Goal: Task Accomplishment & Management: Manage account settings

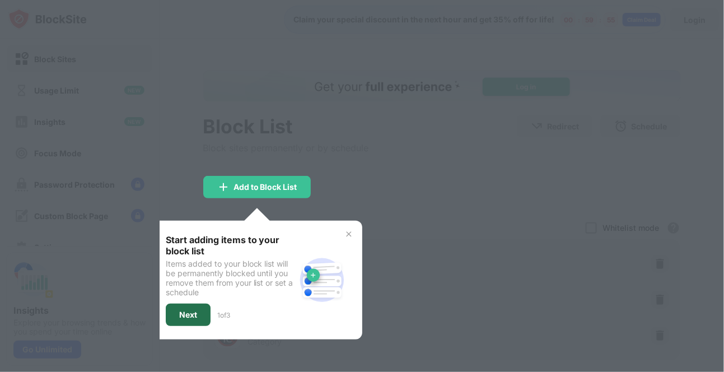
click at [179, 310] on div "Next" at bounding box center [188, 314] width 18 height 9
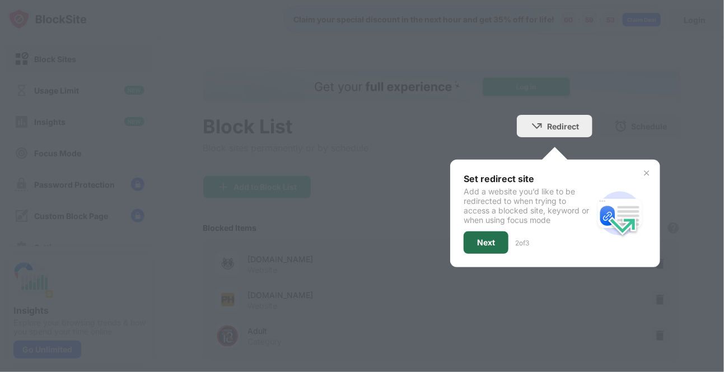
click at [480, 240] on div "Next" at bounding box center [486, 242] width 18 height 9
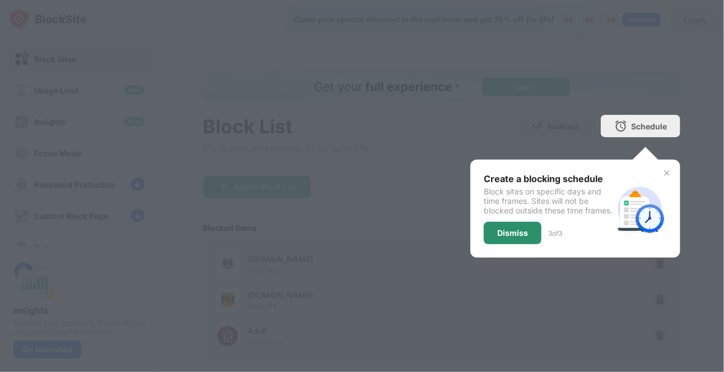
click at [498, 237] on div "Dismiss" at bounding box center [512, 232] width 31 height 9
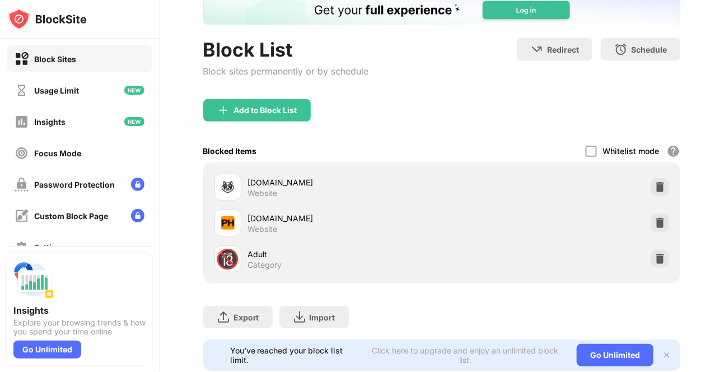
scroll to position [74, 0]
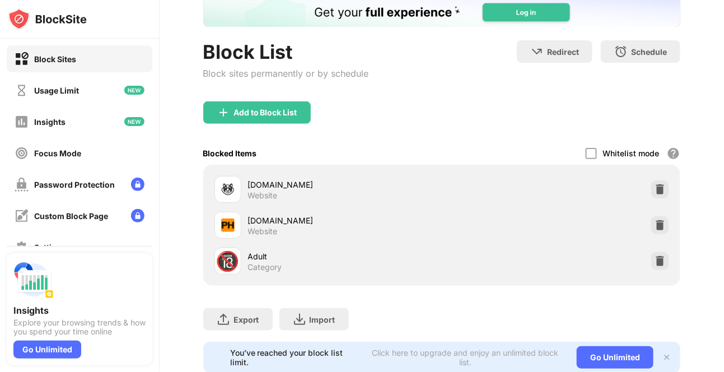
click at [255, 268] on div "Category" at bounding box center [265, 267] width 34 height 10
click at [274, 274] on div "🔞 Adult Category" at bounding box center [442, 261] width 464 height 36
click at [268, 222] on div "pornhub.com" at bounding box center [345, 220] width 194 height 12
click at [271, 262] on div "Category" at bounding box center [265, 267] width 34 height 10
click at [269, 120] on div "Add to Block List" at bounding box center [256, 112] width 107 height 22
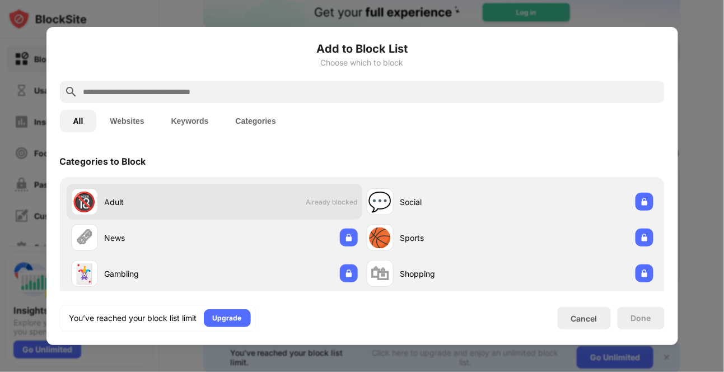
click at [203, 202] on div "Adult" at bounding box center [160, 202] width 110 height 12
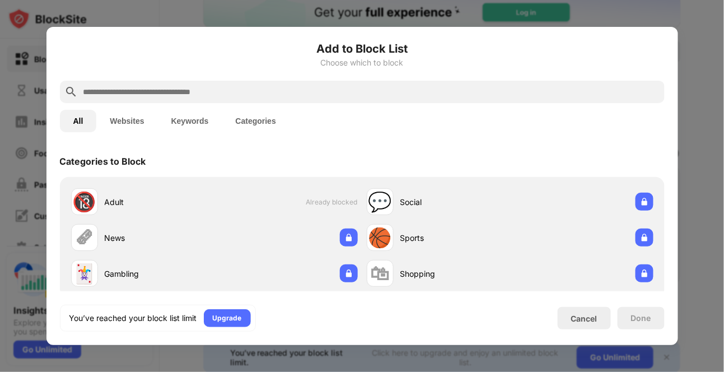
click at [132, 125] on button "Websites" at bounding box center [126, 121] width 61 height 22
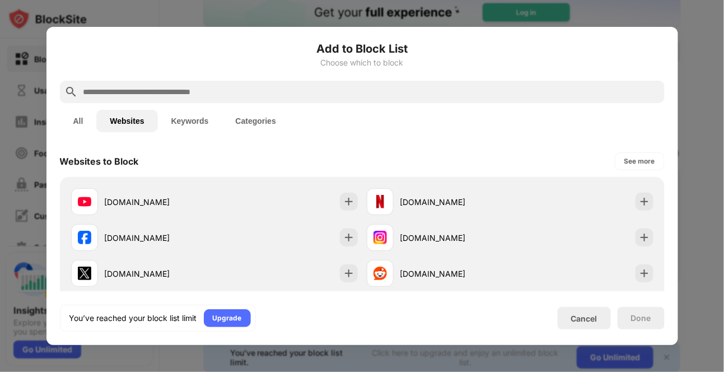
click at [178, 93] on input "text" at bounding box center [371, 91] width 578 height 13
click at [188, 114] on button "Keywords" at bounding box center [190, 121] width 64 height 22
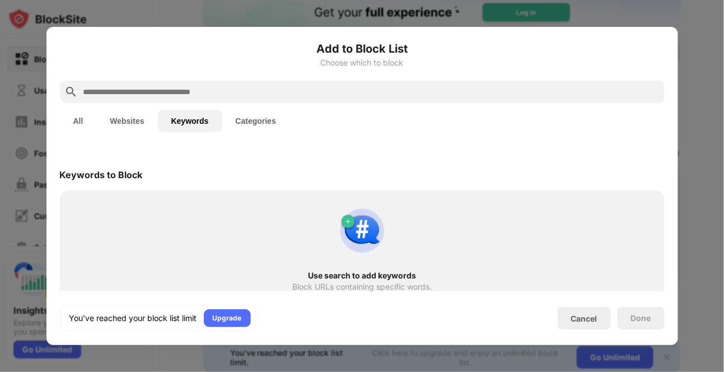
click at [249, 125] on button "Categories" at bounding box center [255, 121] width 67 height 22
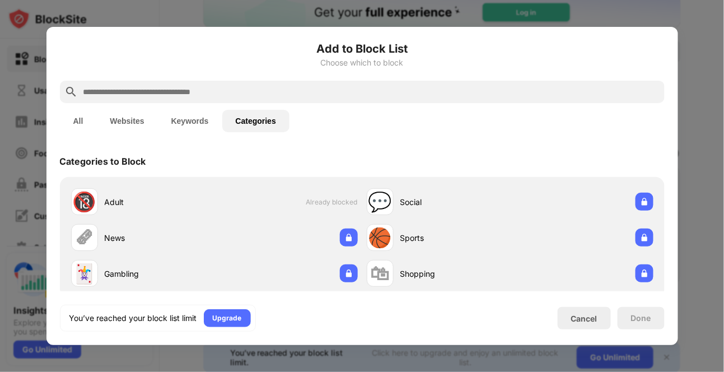
click at [133, 127] on button "Websites" at bounding box center [126, 121] width 61 height 22
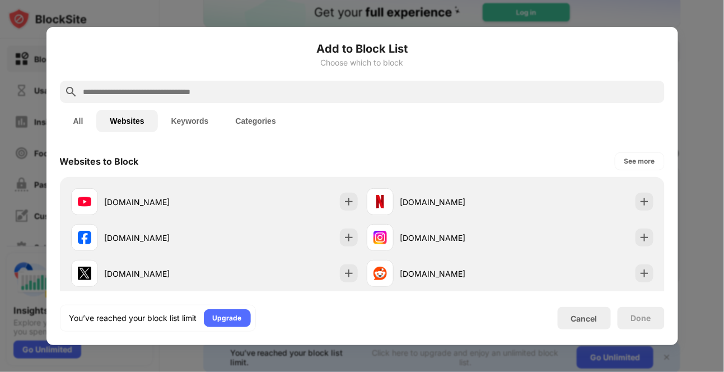
click at [153, 89] on input "text" at bounding box center [371, 91] width 578 height 13
paste input "**********"
type input "**********"
paste input "********"
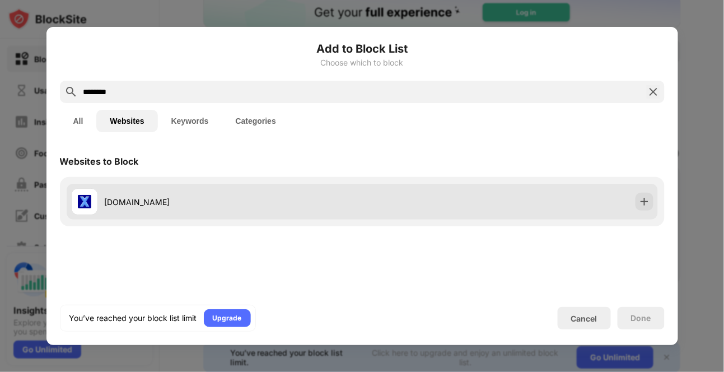
type input "********"
click at [241, 207] on div "xnxx.com" at bounding box center [234, 202] width 258 height 12
click at [643, 203] on img at bounding box center [644, 201] width 11 height 11
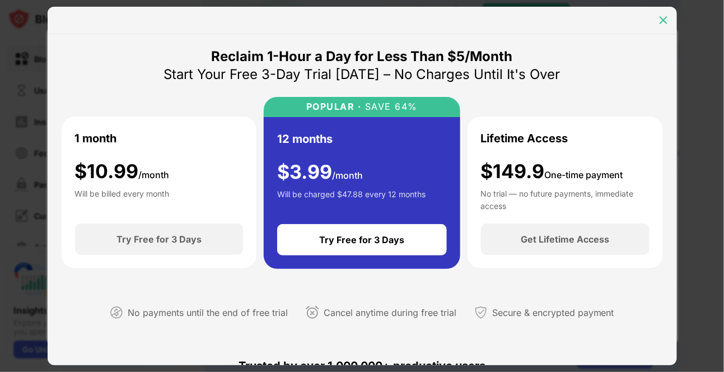
click at [661, 24] on img at bounding box center [663, 20] width 11 height 11
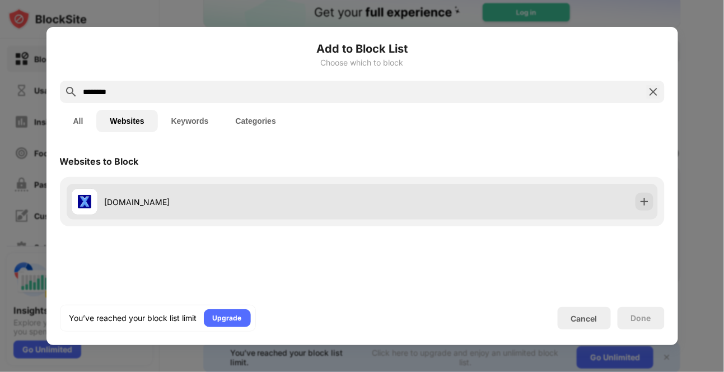
click at [171, 202] on div "xnxx.com" at bounding box center [234, 202] width 258 height 12
click at [639, 205] on img at bounding box center [644, 201] width 11 height 11
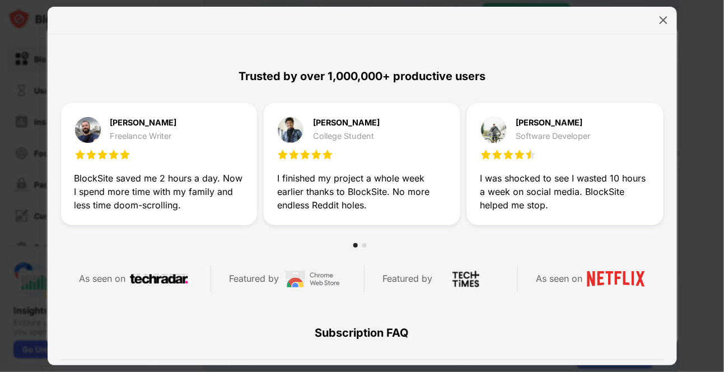
scroll to position [241, 0]
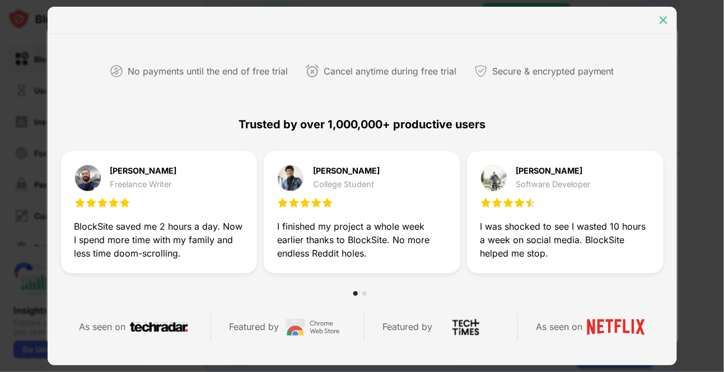
click at [665, 27] on div at bounding box center [663, 20] width 18 height 18
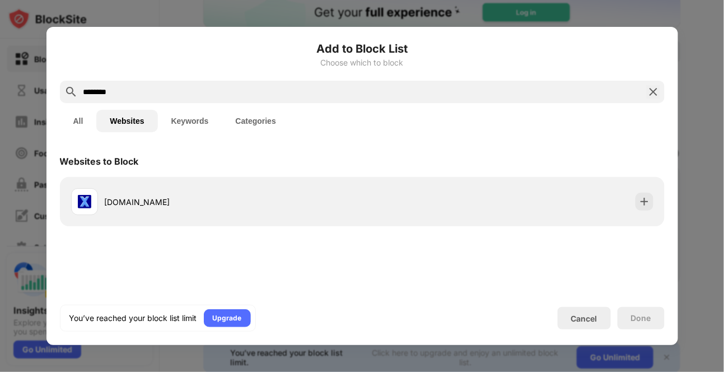
click at [644, 48] on h6 "Add to Block List" at bounding box center [362, 48] width 605 height 17
click at [573, 316] on div "Cancel" at bounding box center [584, 318] width 26 height 10
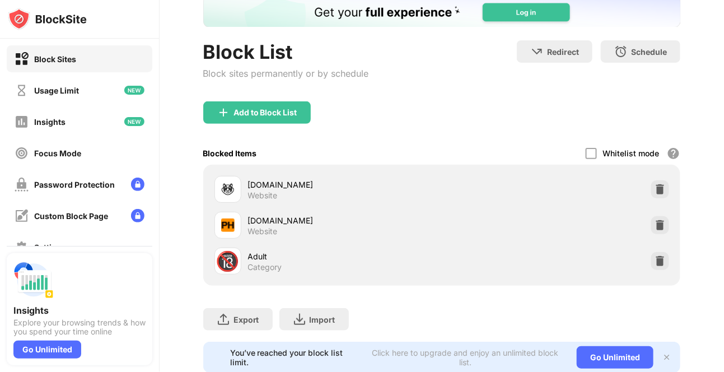
click at [611, 72] on div "Redirect Choose a site to be redirected to when blocking is active Schedule Sel…" at bounding box center [598, 64] width 163 height 48
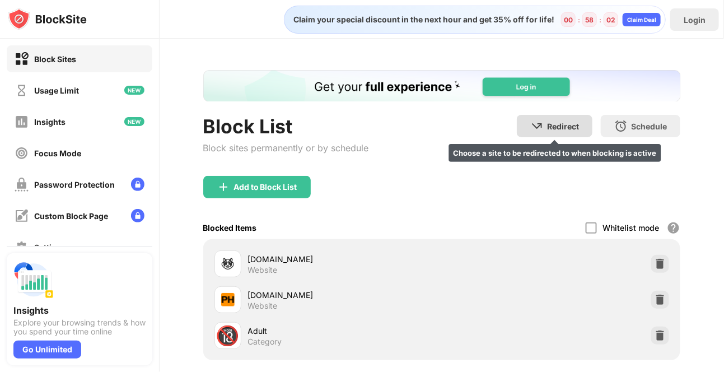
click at [547, 125] on div "Redirect" at bounding box center [563, 126] width 32 height 10
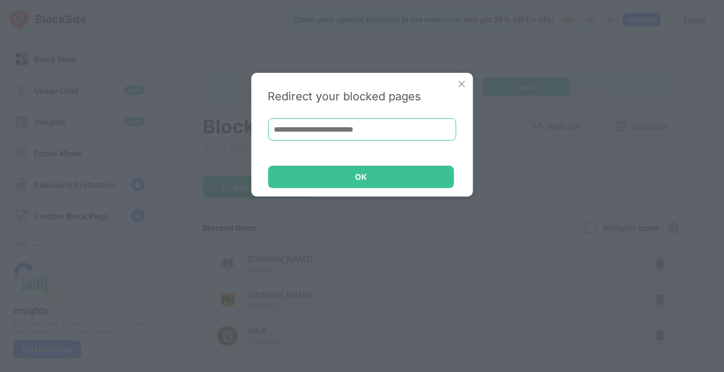
click at [302, 129] on input at bounding box center [362, 129] width 188 height 22
click at [375, 129] on input at bounding box center [362, 129] width 188 height 22
type input "*"
paste input "**********"
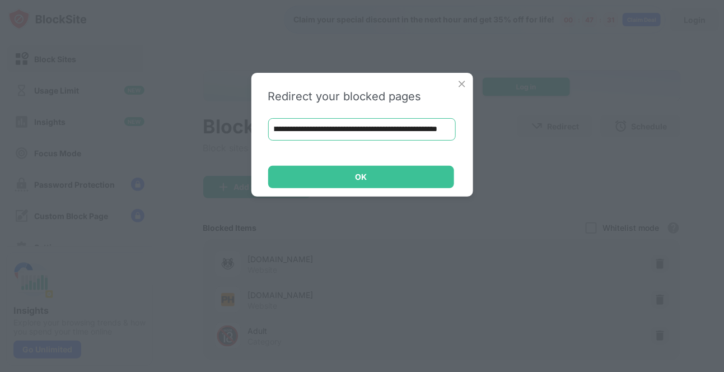
type input "**********"
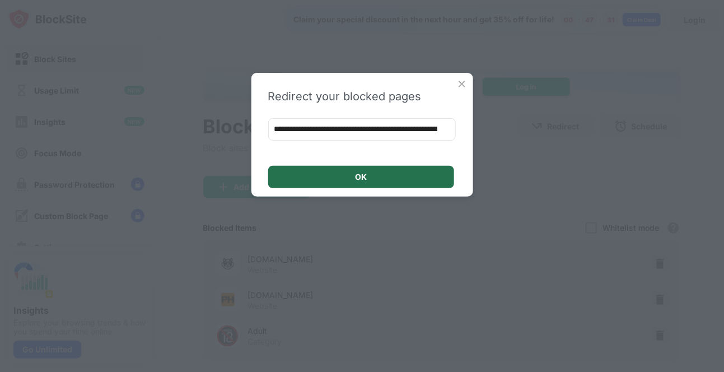
click at [392, 169] on div "OK" at bounding box center [361, 177] width 186 height 22
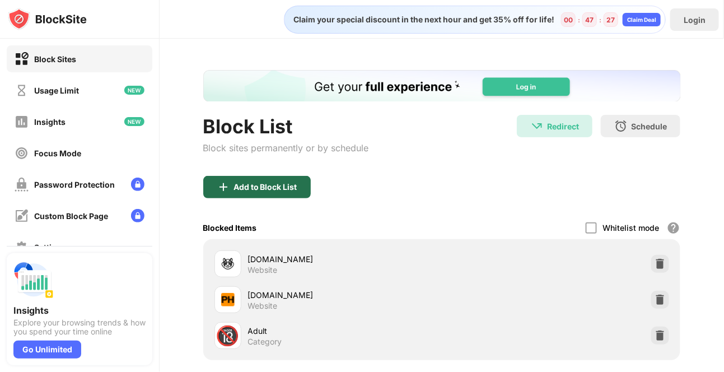
click at [300, 179] on div "Add to Block List" at bounding box center [256, 187] width 107 height 22
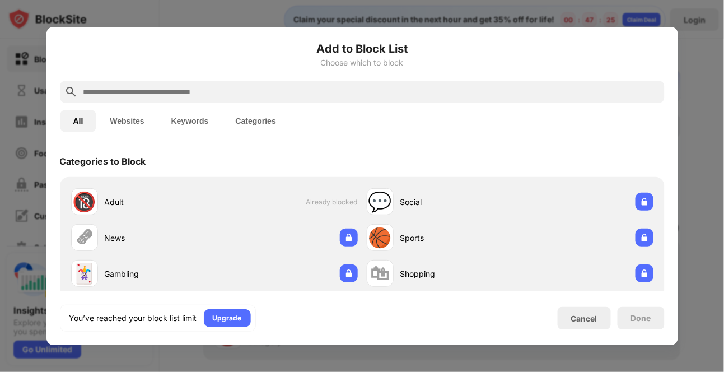
click at [135, 87] on input "text" at bounding box center [371, 91] width 578 height 13
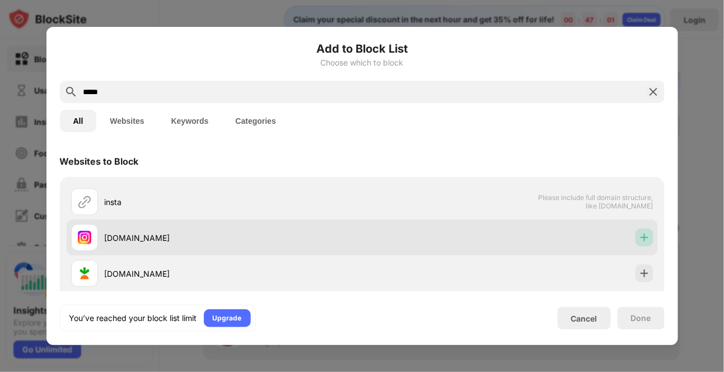
click at [641, 239] on div at bounding box center [644, 237] width 18 height 18
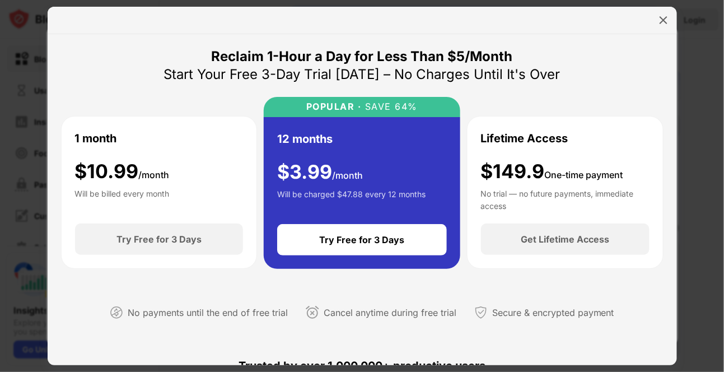
click at [710, 251] on div at bounding box center [362, 186] width 724 height 372
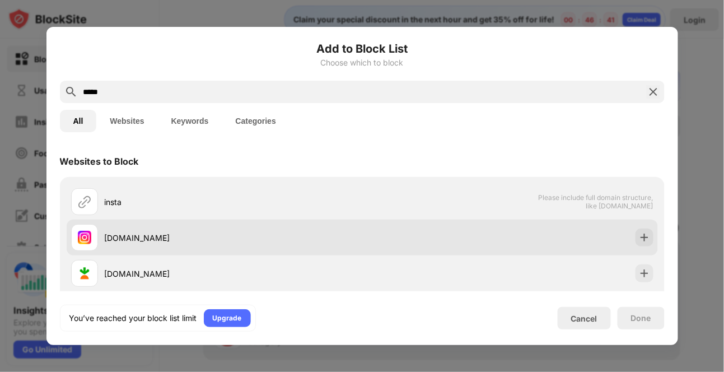
click at [504, 235] on div "instagram.com" at bounding box center [362, 237] width 591 height 36
click at [204, 239] on div "instagram.com" at bounding box center [234, 238] width 258 height 12
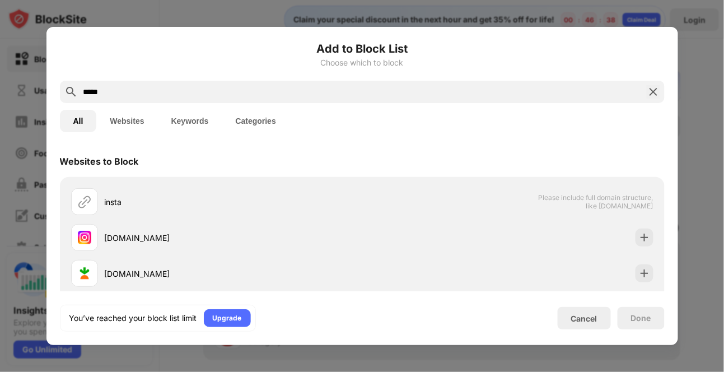
click at [141, 122] on button "Websites" at bounding box center [126, 121] width 61 height 22
click at [183, 120] on button "Keywords" at bounding box center [190, 121] width 64 height 22
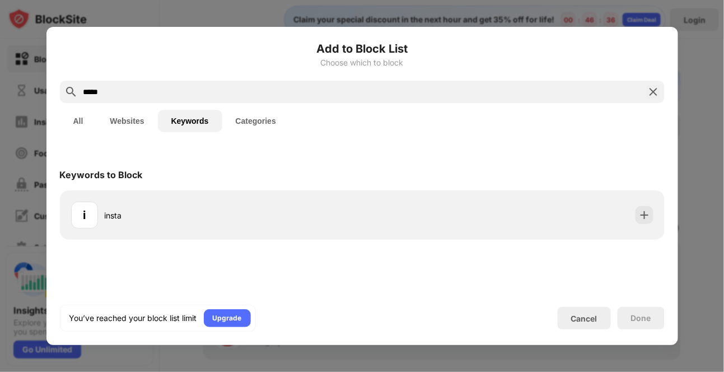
click at [147, 125] on button "Websites" at bounding box center [126, 121] width 61 height 22
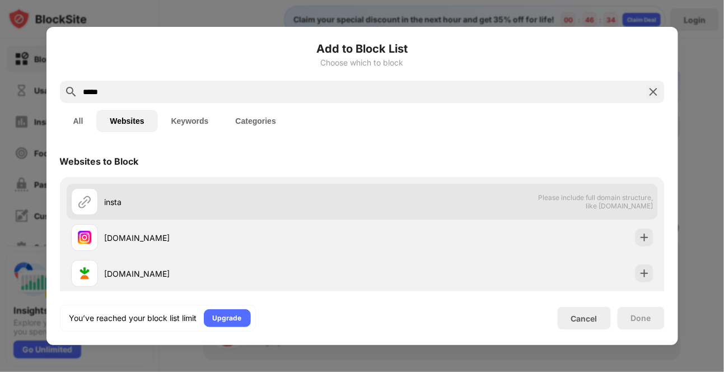
click at [162, 197] on div "insta" at bounding box center [234, 202] width 258 height 12
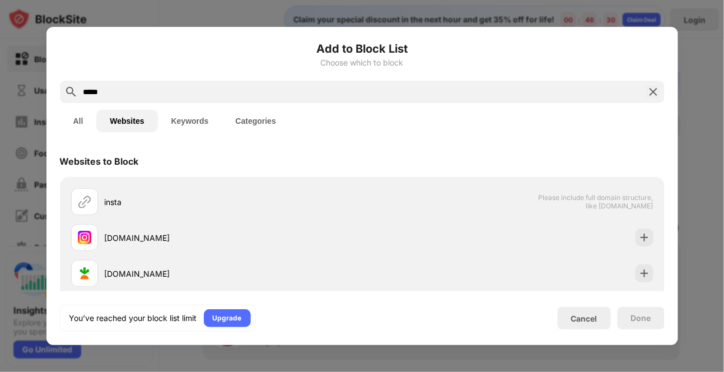
click at [152, 95] on input "*****" at bounding box center [362, 91] width 560 height 13
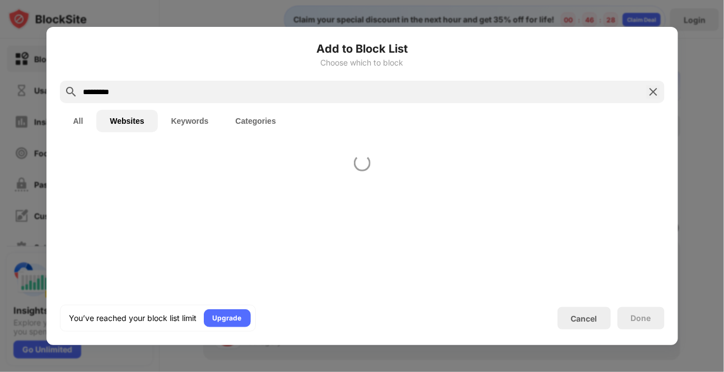
type input "*********"
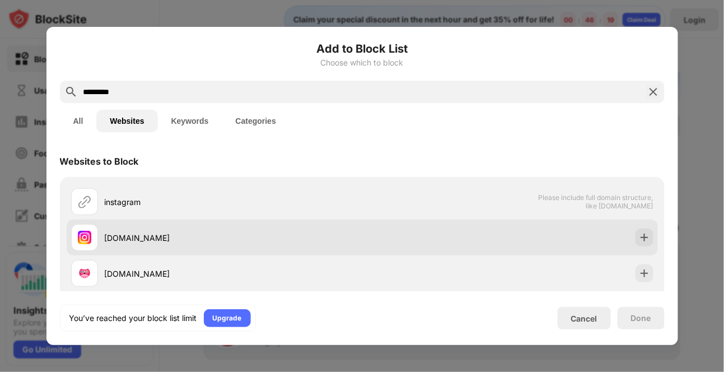
click at [600, 235] on div "instagram.com" at bounding box center [362, 237] width 591 height 36
click at [639, 241] on img at bounding box center [644, 237] width 11 height 11
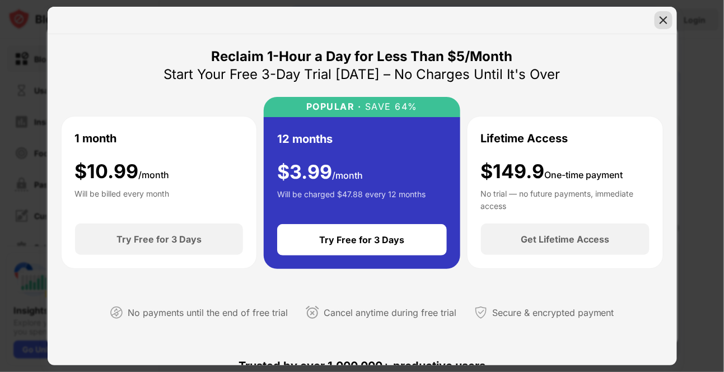
click at [666, 24] on img at bounding box center [663, 20] width 11 height 11
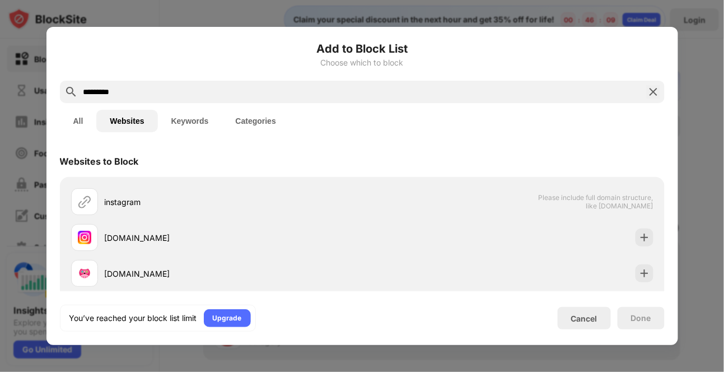
click at [652, 94] on img at bounding box center [653, 91] width 13 height 13
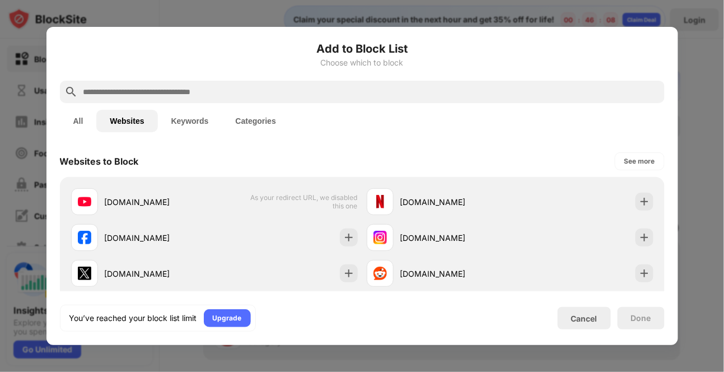
click at [694, 86] on div at bounding box center [362, 186] width 724 height 372
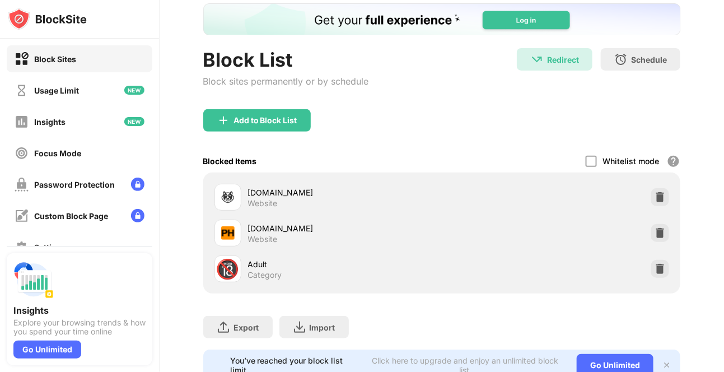
scroll to position [116, 0]
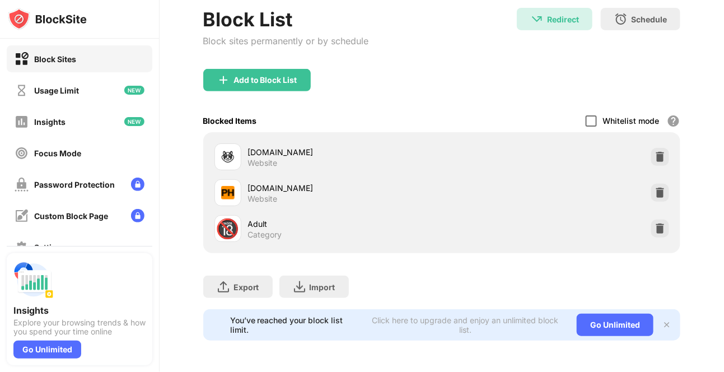
click at [586, 115] on div at bounding box center [591, 120] width 11 height 11
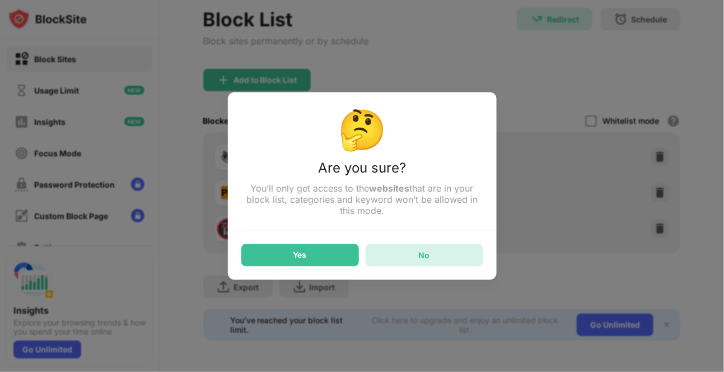
click at [406, 260] on div "No" at bounding box center [425, 255] width 118 height 22
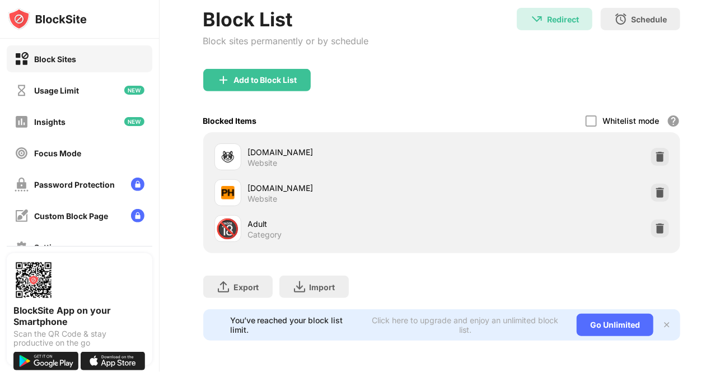
scroll to position [116, 0]
click at [654, 151] on img at bounding box center [659, 156] width 11 height 11
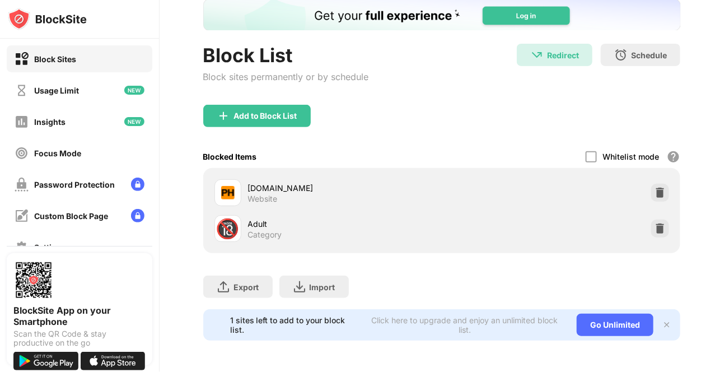
scroll to position [0, 0]
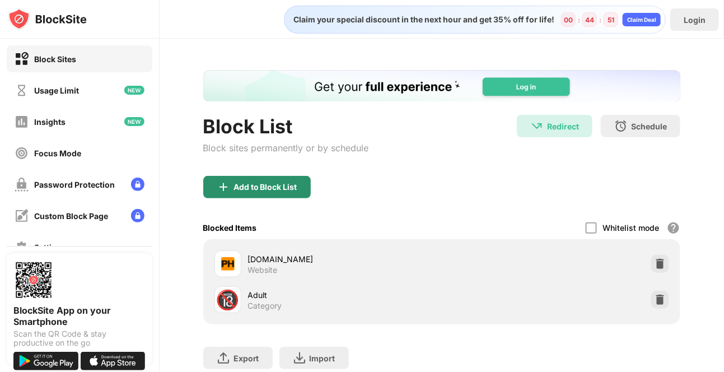
click at [237, 188] on div "Add to Block List" at bounding box center [265, 186] width 64 height 9
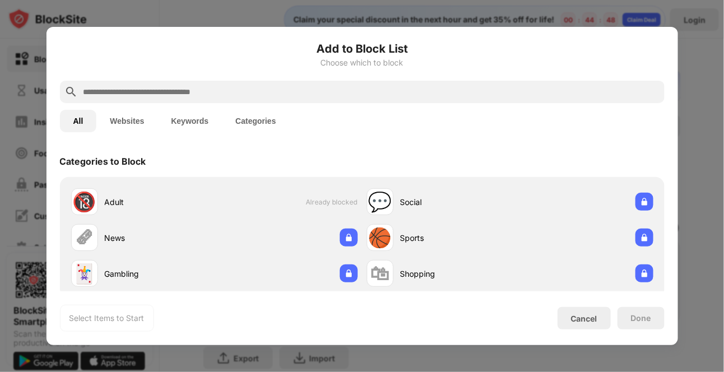
click at [223, 97] on input "text" at bounding box center [371, 91] width 578 height 13
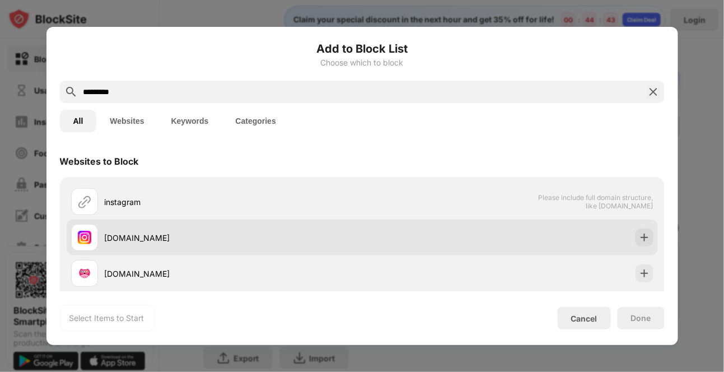
type input "*********"
click at [635, 236] on div at bounding box center [644, 237] width 18 height 18
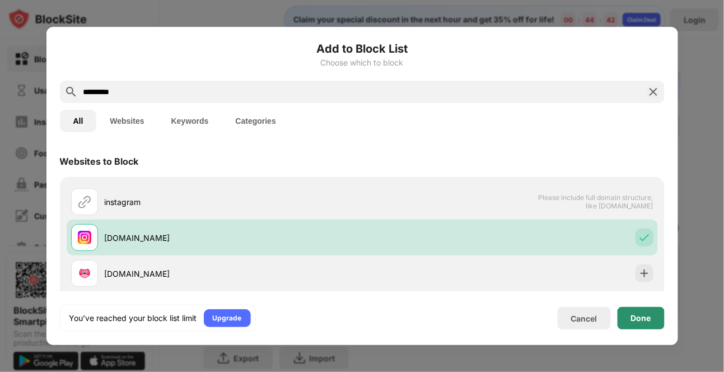
click at [636, 319] on div "Done" at bounding box center [641, 317] width 20 height 9
